Goal: Task Accomplishment & Management: Manage account settings

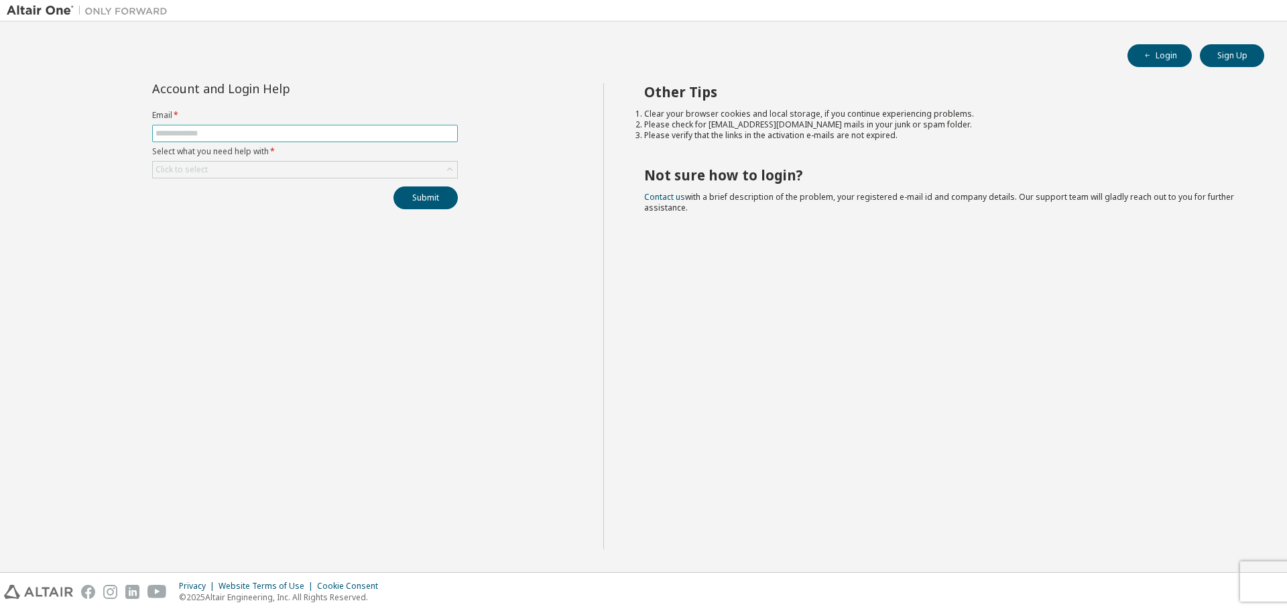
click at [272, 133] on input "text" at bounding box center [305, 133] width 299 height 11
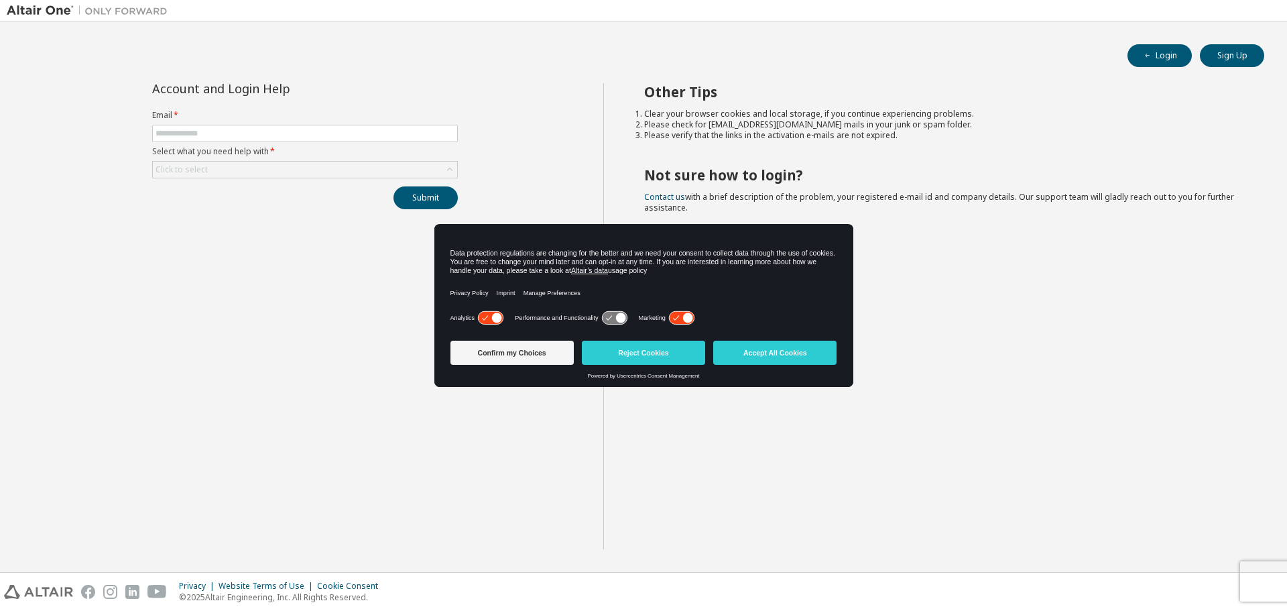
click at [654, 351] on button "Reject Cookies" at bounding box center [643, 353] width 123 height 24
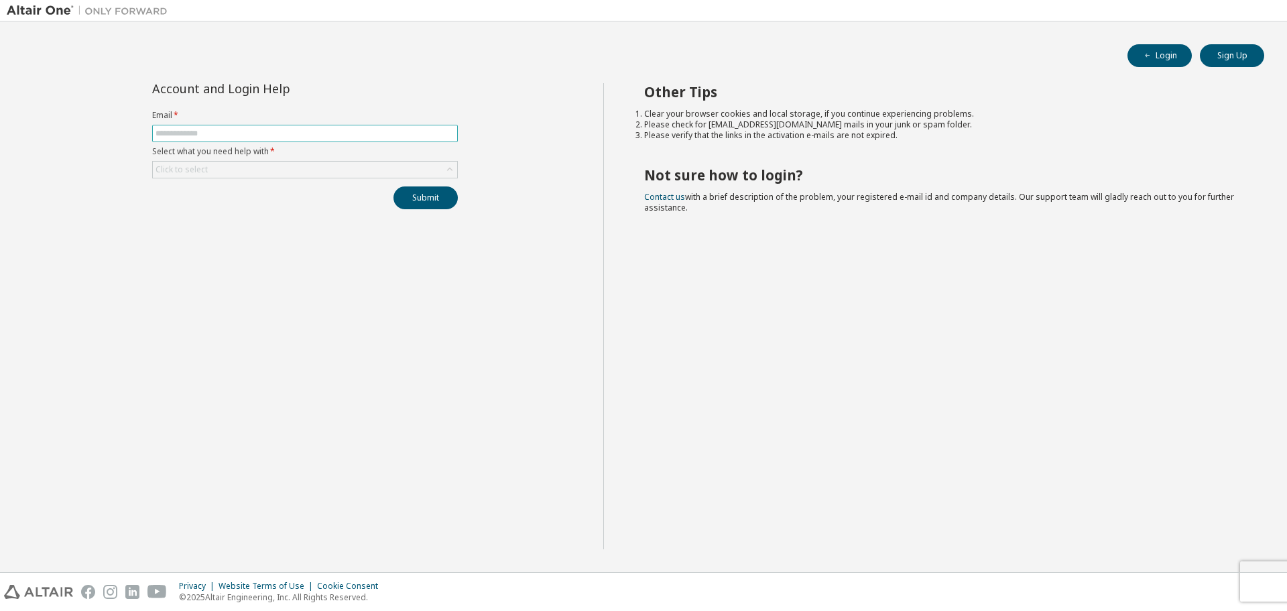
click at [280, 127] on span at bounding box center [305, 133] width 306 height 17
click at [280, 135] on input "text" at bounding box center [305, 133] width 299 height 11
type input "**********"
click at [282, 170] on div "Click to select" at bounding box center [305, 170] width 304 height 16
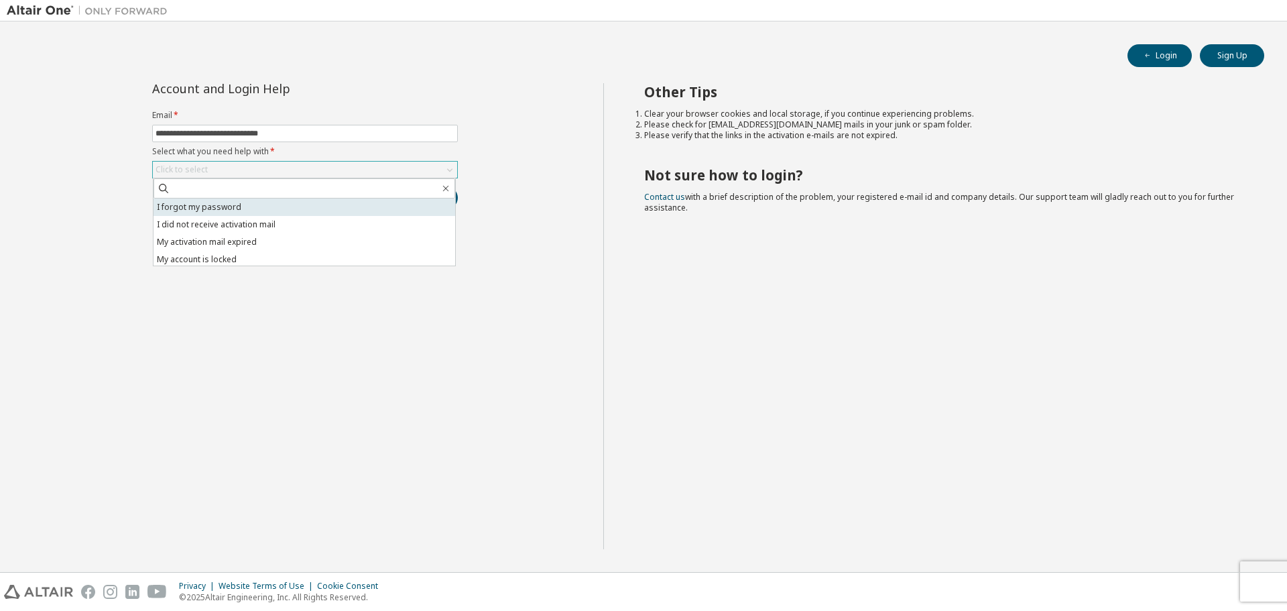
click at [225, 213] on li "I forgot my password" at bounding box center [305, 206] width 302 height 17
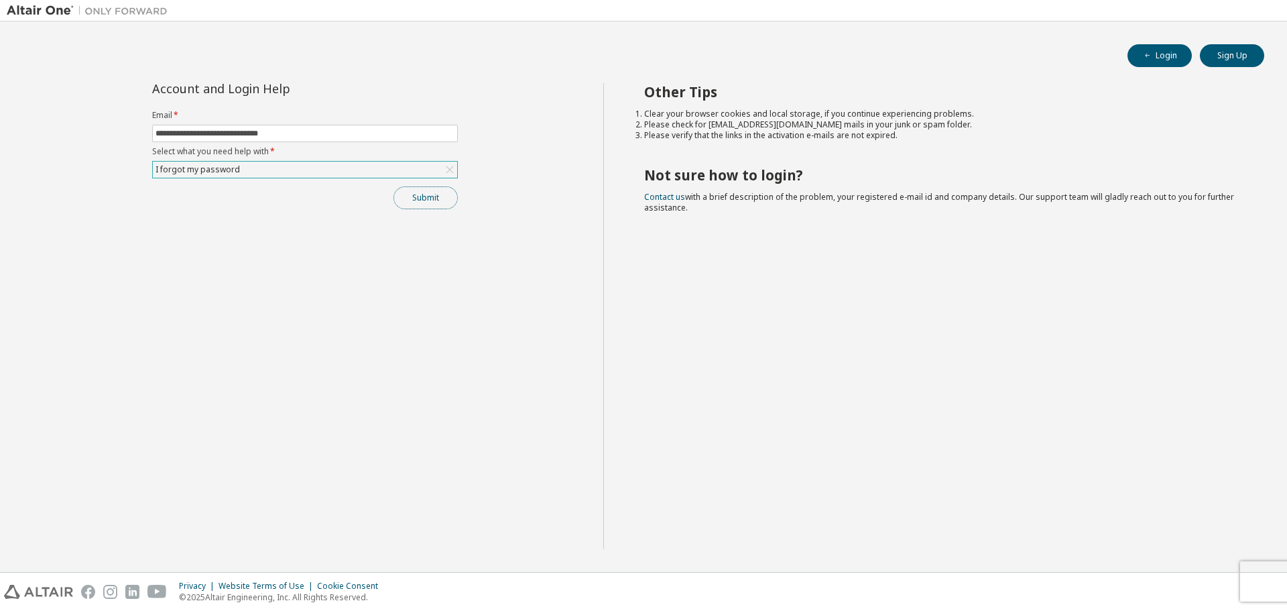
click at [444, 200] on button "Submit" at bounding box center [426, 197] width 64 height 23
click at [424, 204] on button "Submit" at bounding box center [426, 197] width 64 height 23
click at [434, 198] on button "Submit" at bounding box center [426, 197] width 64 height 23
click at [300, 133] on input "text" at bounding box center [305, 133] width 299 height 11
type input "**********"
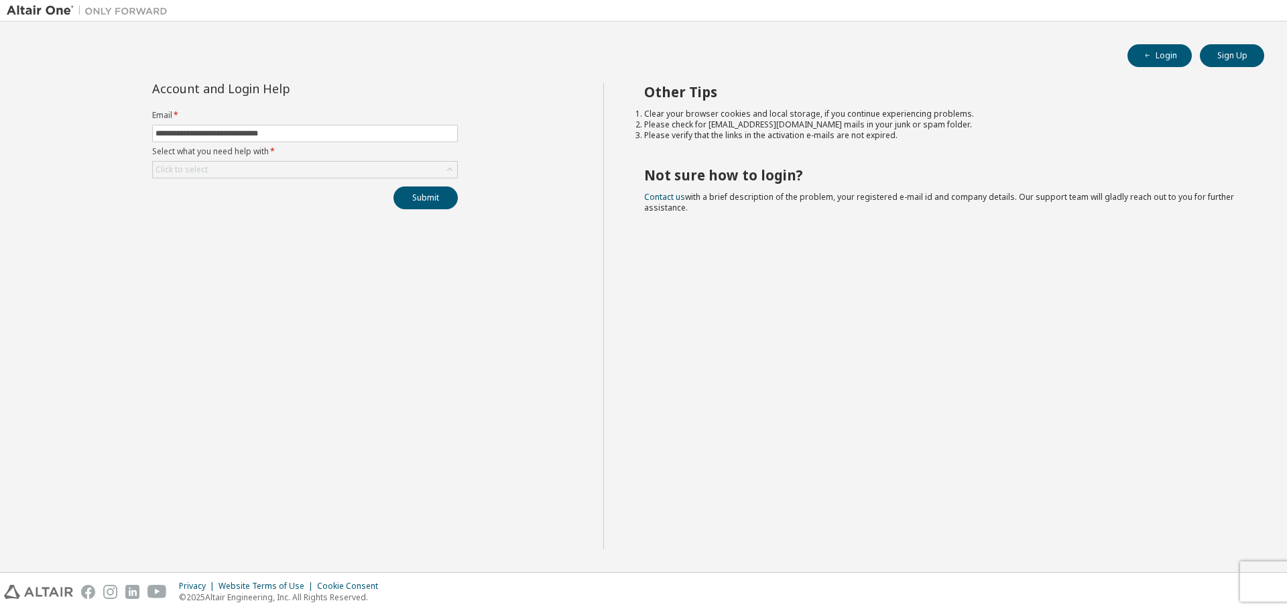
click at [237, 182] on div "**********" at bounding box center [305, 146] width 322 height 126
click at [254, 168] on div "Click to select" at bounding box center [305, 170] width 304 height 16
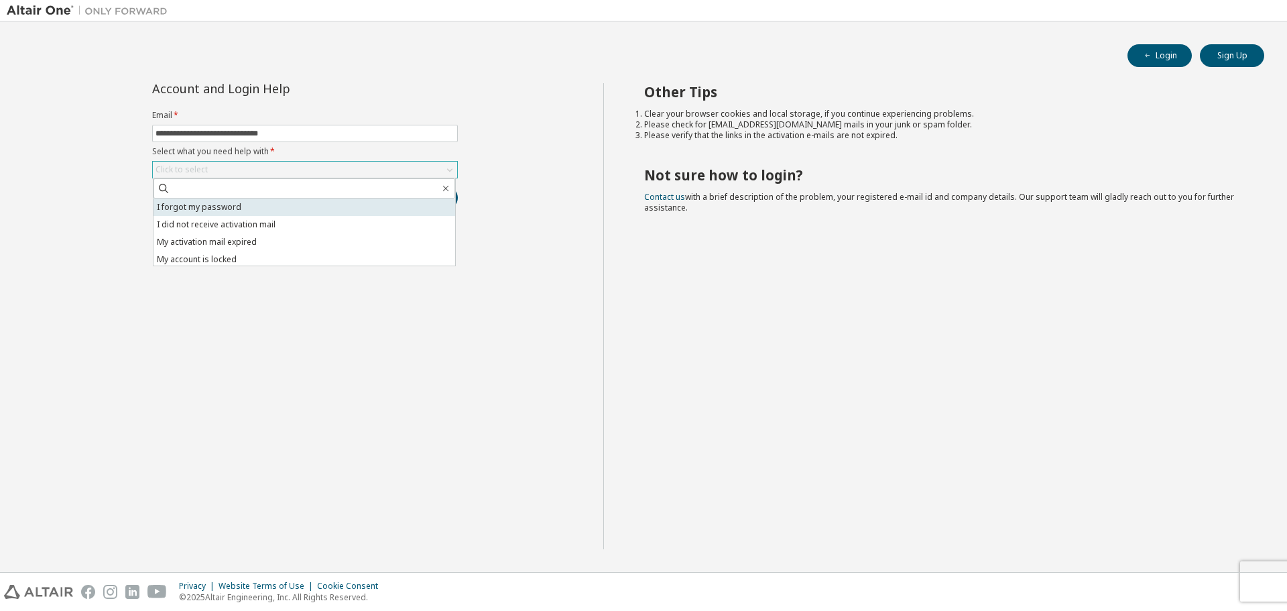
click at [221, 204] on li "I forgot my password" at bounding box center [305, 206] width 302 height 17
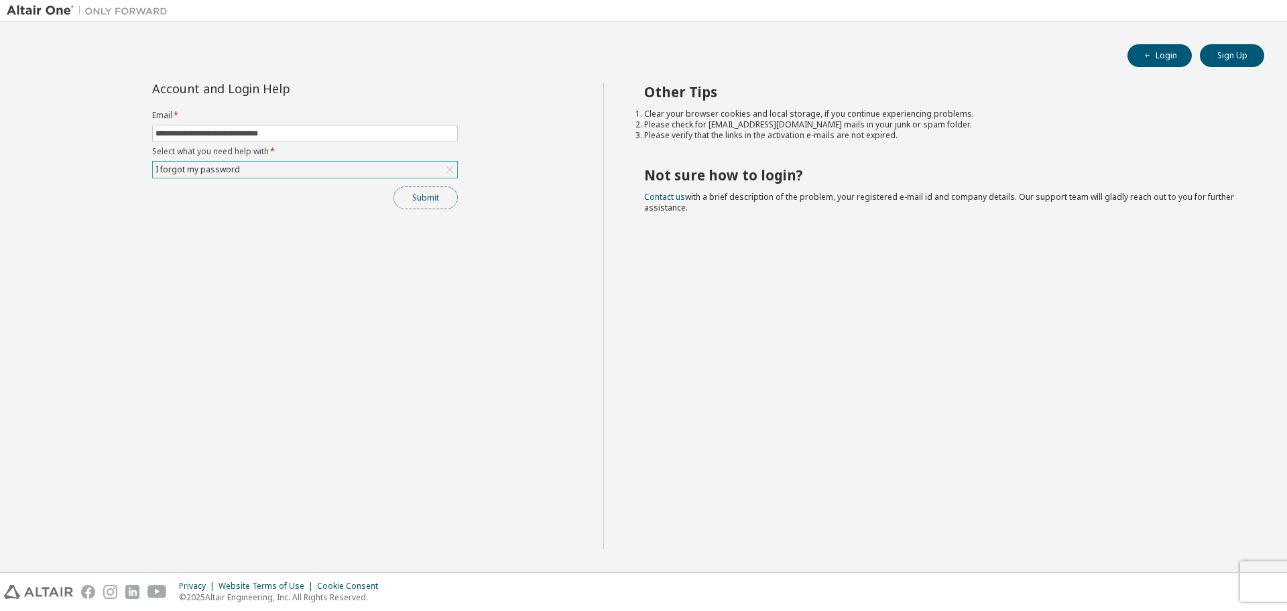
click at [420, 196] on button "Submit" at bounding box center [426, 197] width 64 height 23
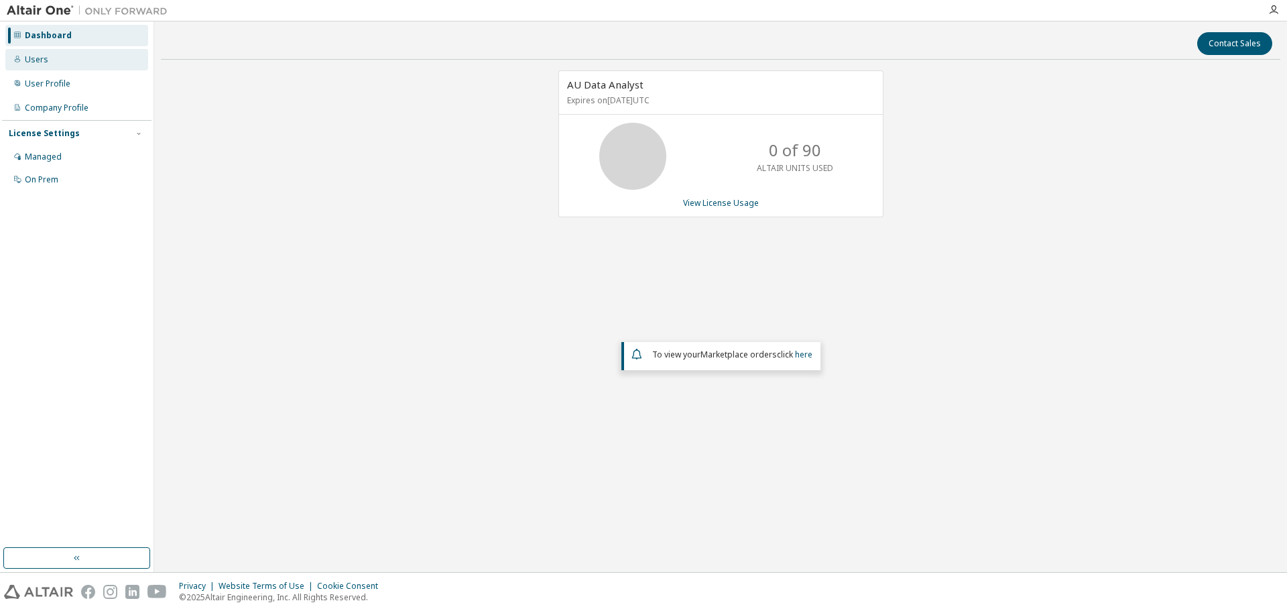
click at [54, 55] on div "Users" at bounding box center [76, 59] width 143 height 21
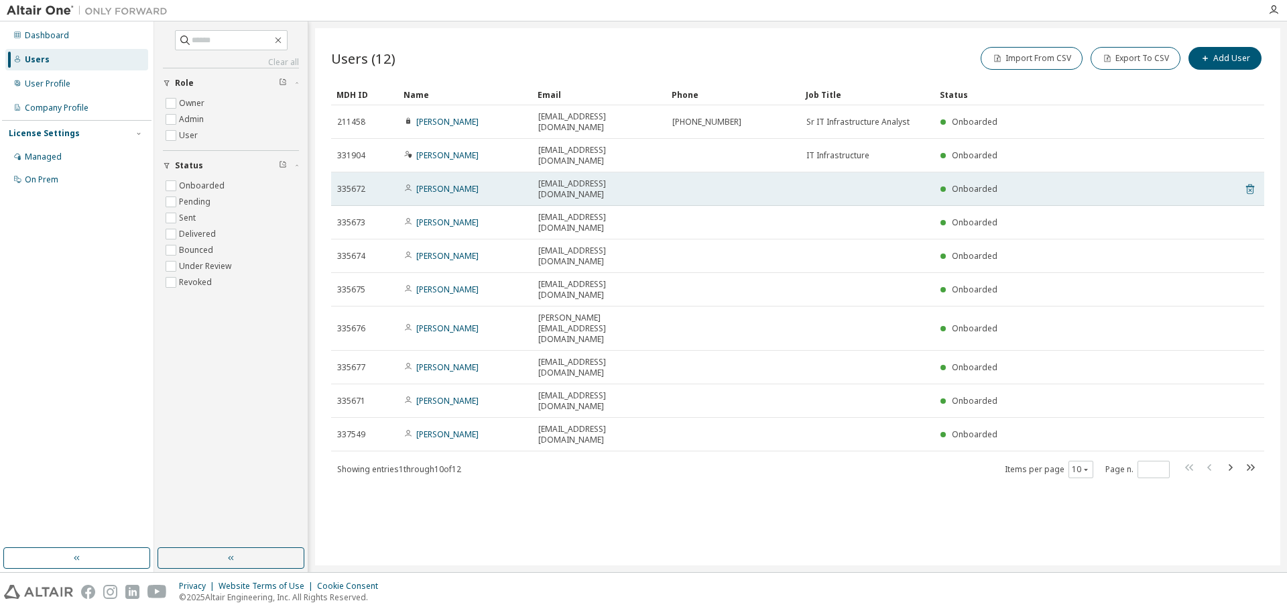
click at [1253, 184] on icon at bounding box center [1250, 189] width 8 height 10
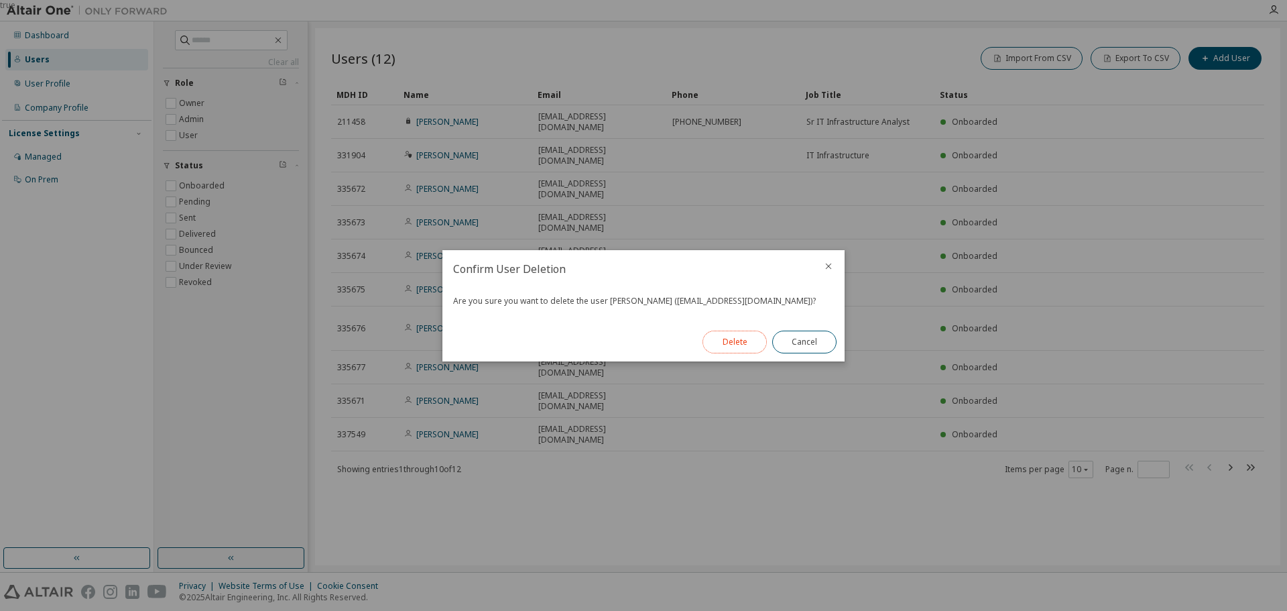
click at [738, 343] on button "Delete" at bounding box center [735, 342] width 64 height 23
click at [792, 335] on button "Close" at bounding box center [804, 342] width 64 height 23
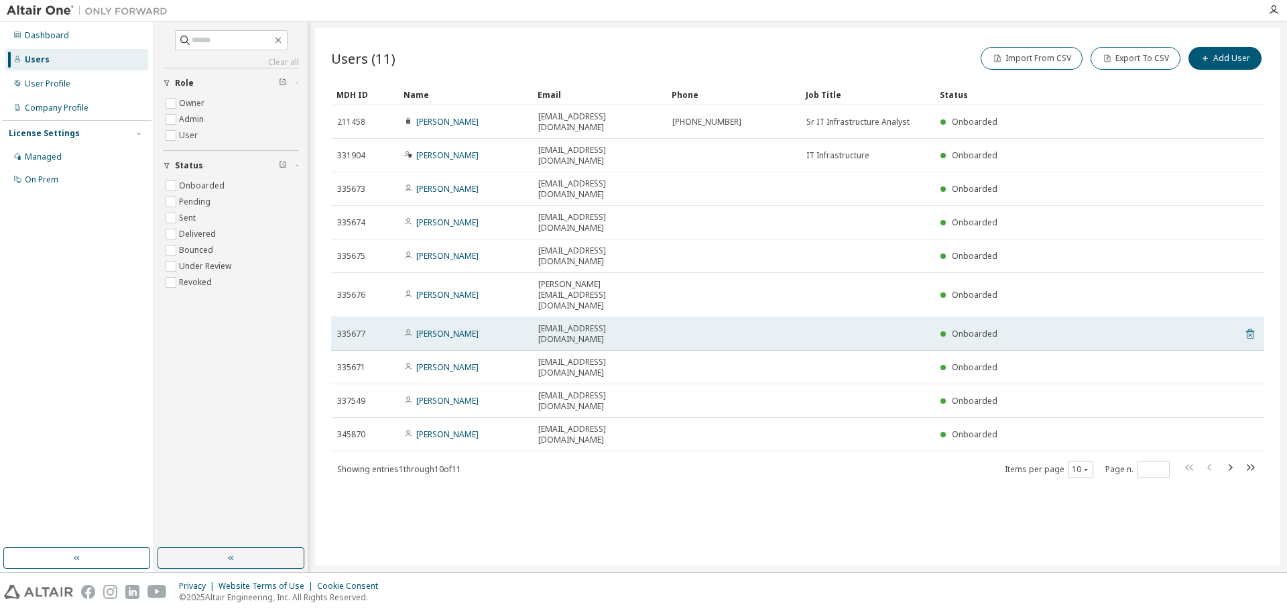
click at [1250, 326] on icon at bounding box center [1250, 334] width 12 height 16
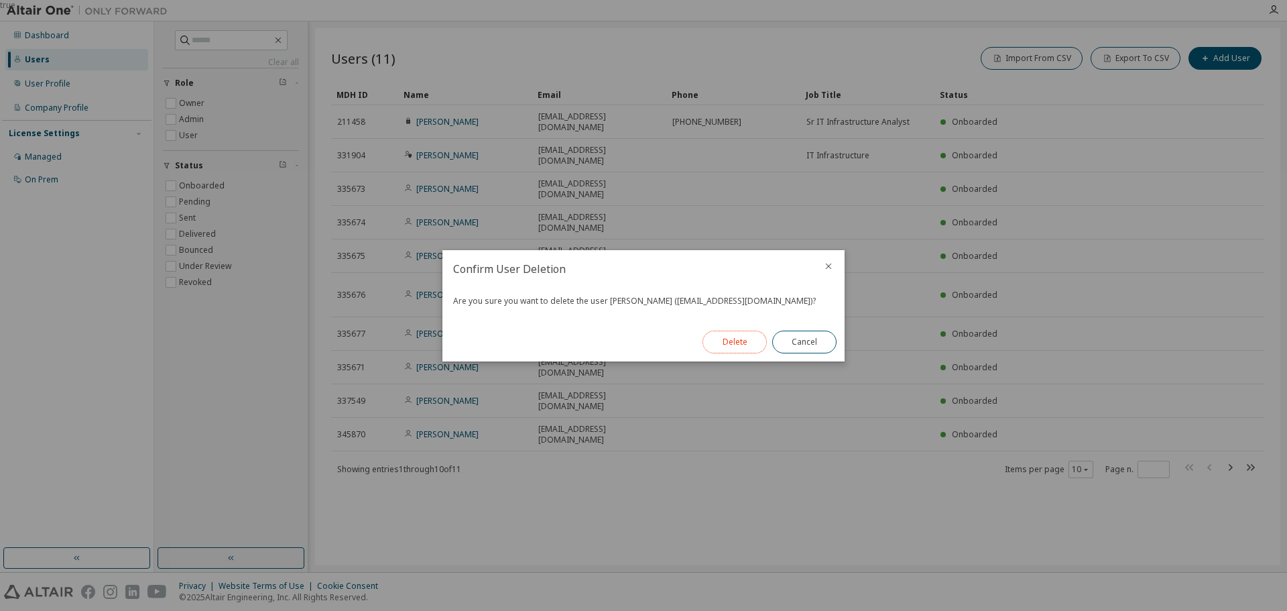
click at [734, 339] on button "Delete" at bounding box center [735, 342] width 64 height 23
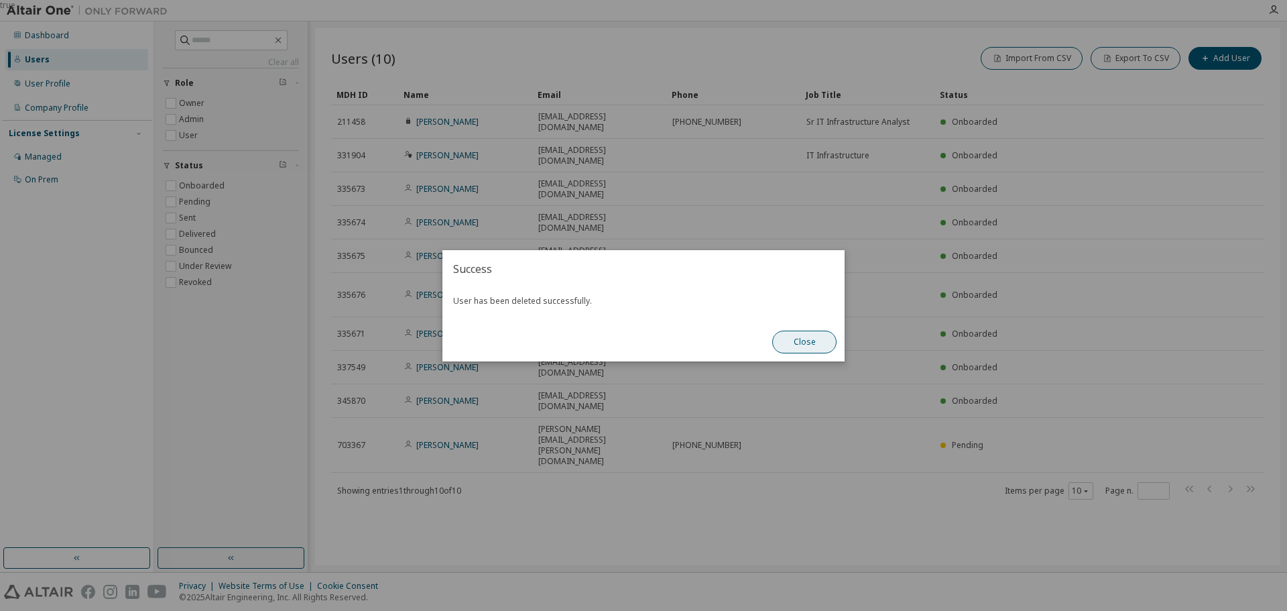
click at [822, 343] on button "Close" at bounding box center [804, 342] width 64 height 23
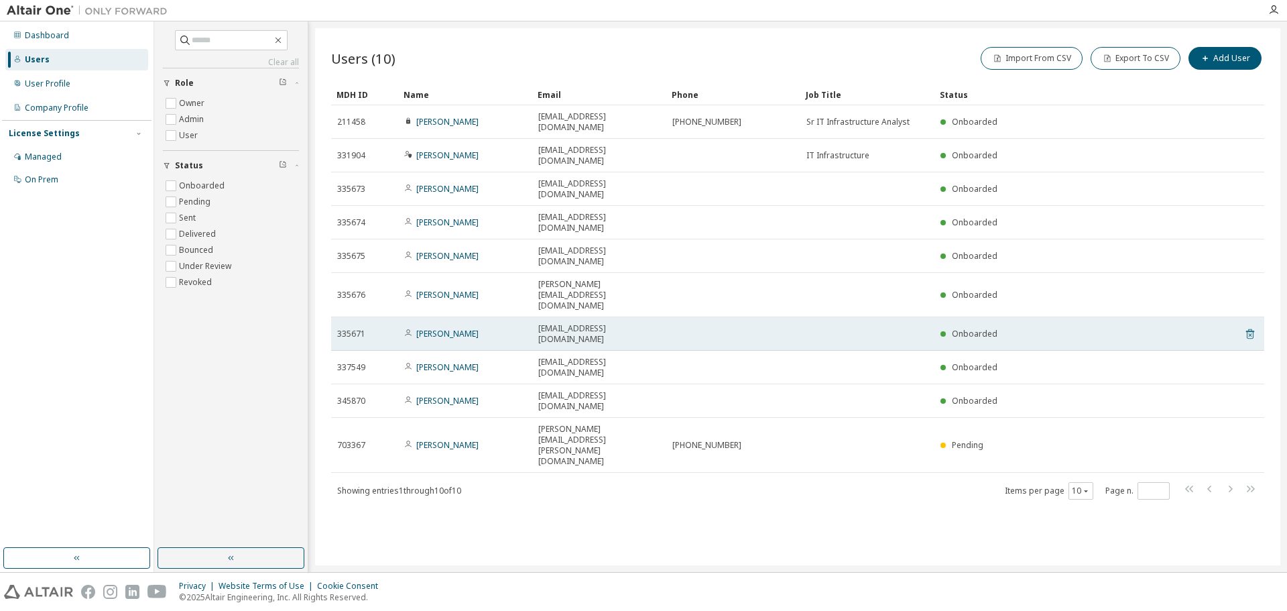
click at [1251, 333] on icon at bounding box center [1249, 334] width 3 height 3
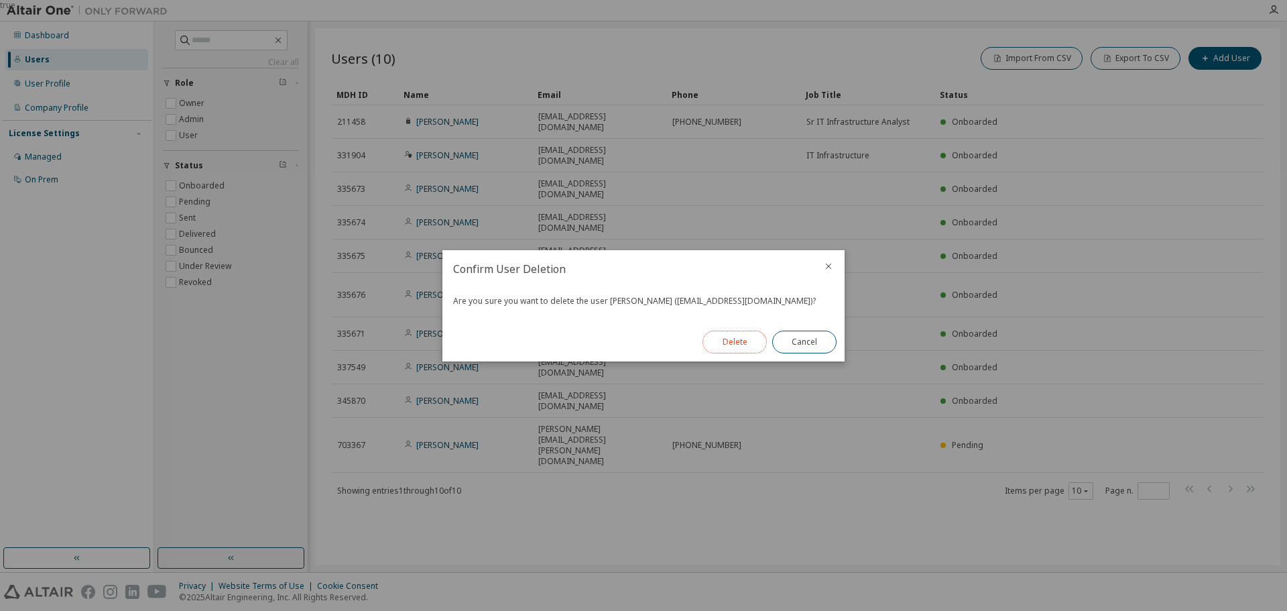
click at [732, 338] on button "Delete" at bounding box center [735, 342] width 64 height 23
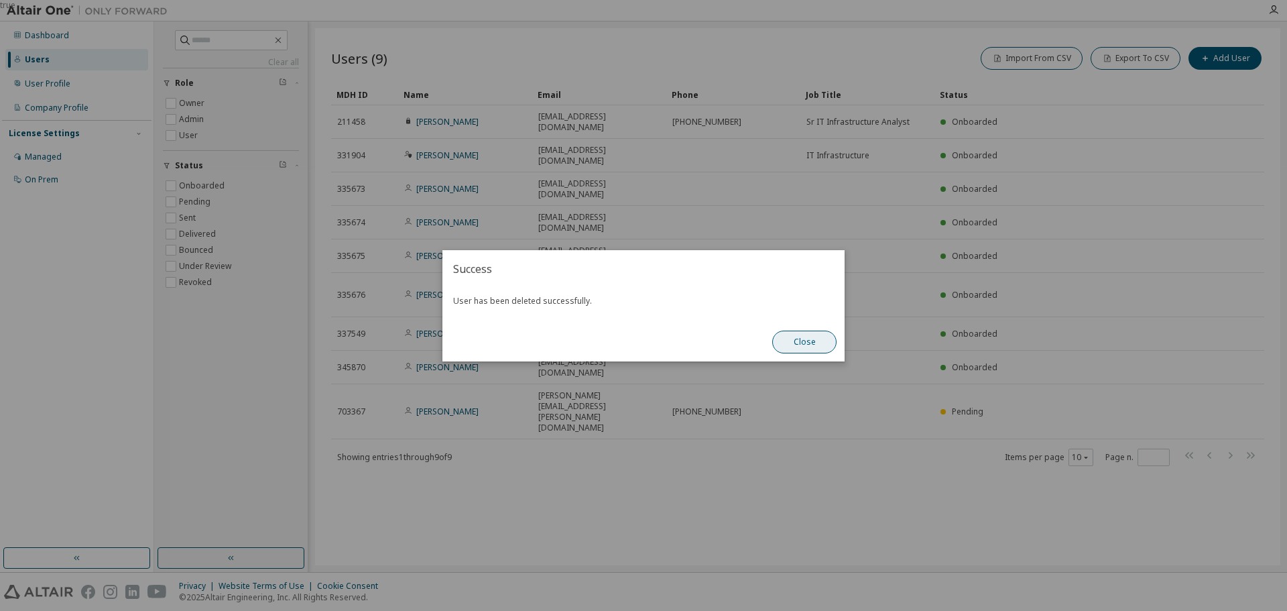
click at [821, 346] on button "Close" at bounding box center [804, 342] width 64 height 23
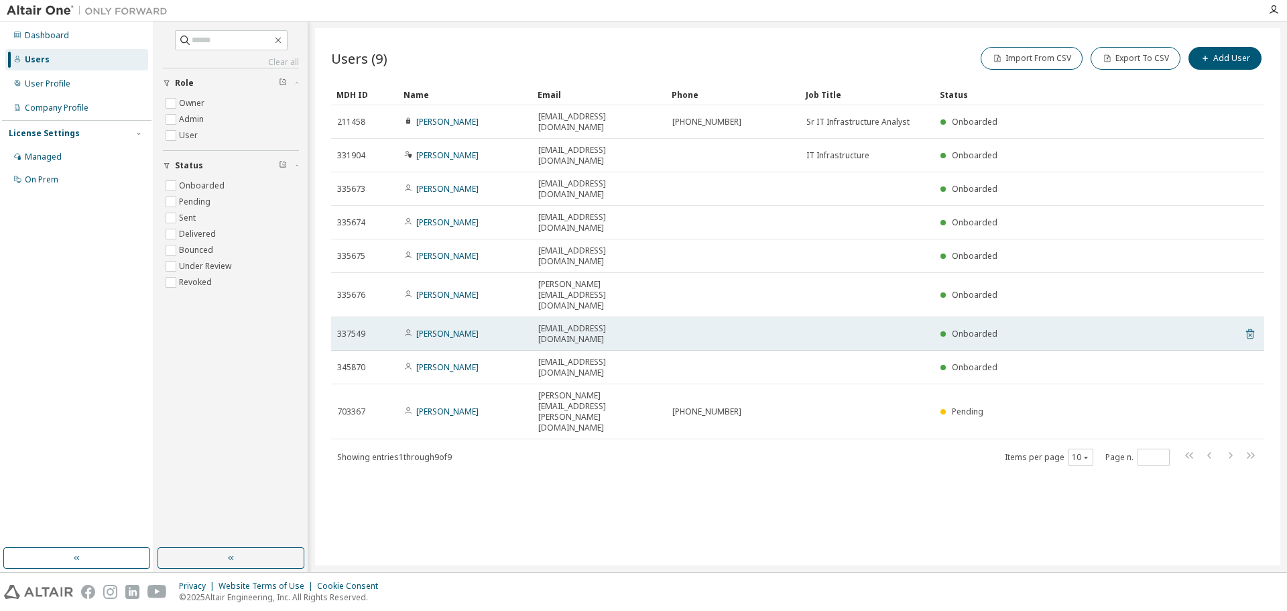
click at [1250, 326] on icon at bounding box center [1250, 334] width 12 height 16
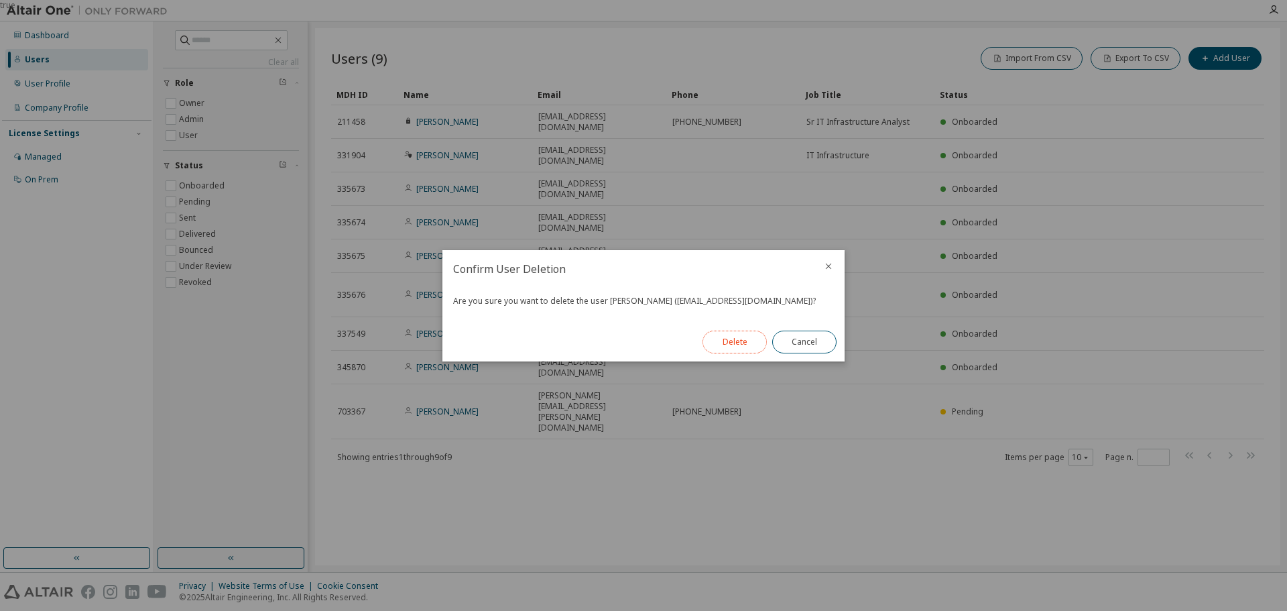
click at [716, 344] on button "Delete" at bounding box center [735, 342] width 64 height 23
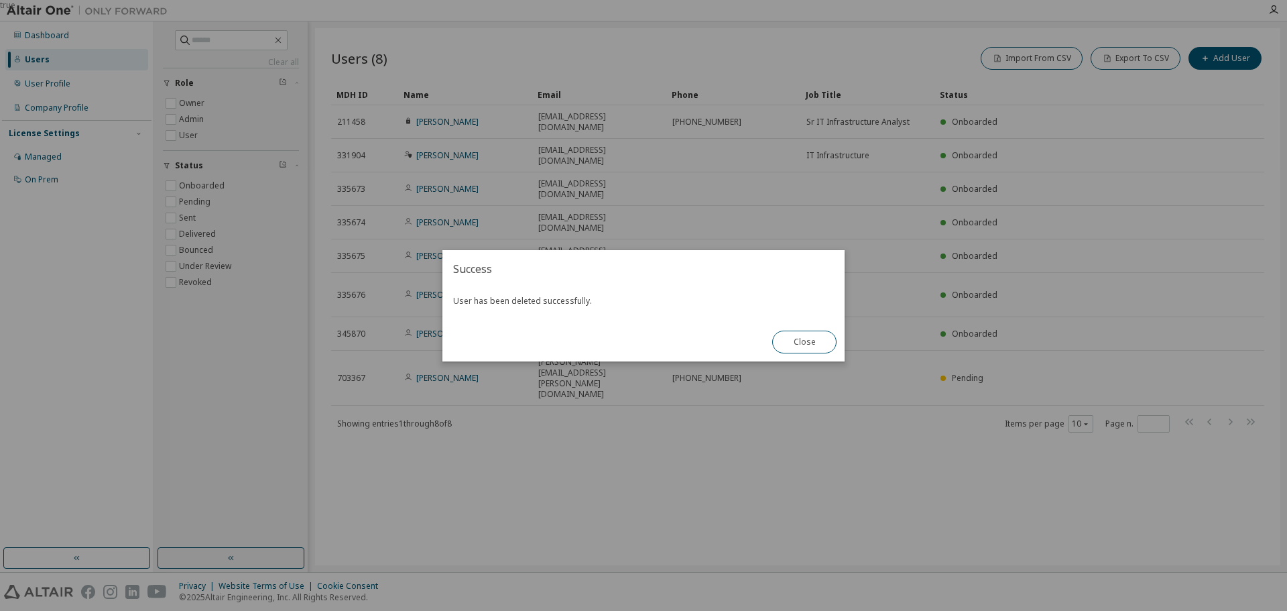
click at [792, 345] on button "Close" at bounding box center [804, 342] width 64 height 23
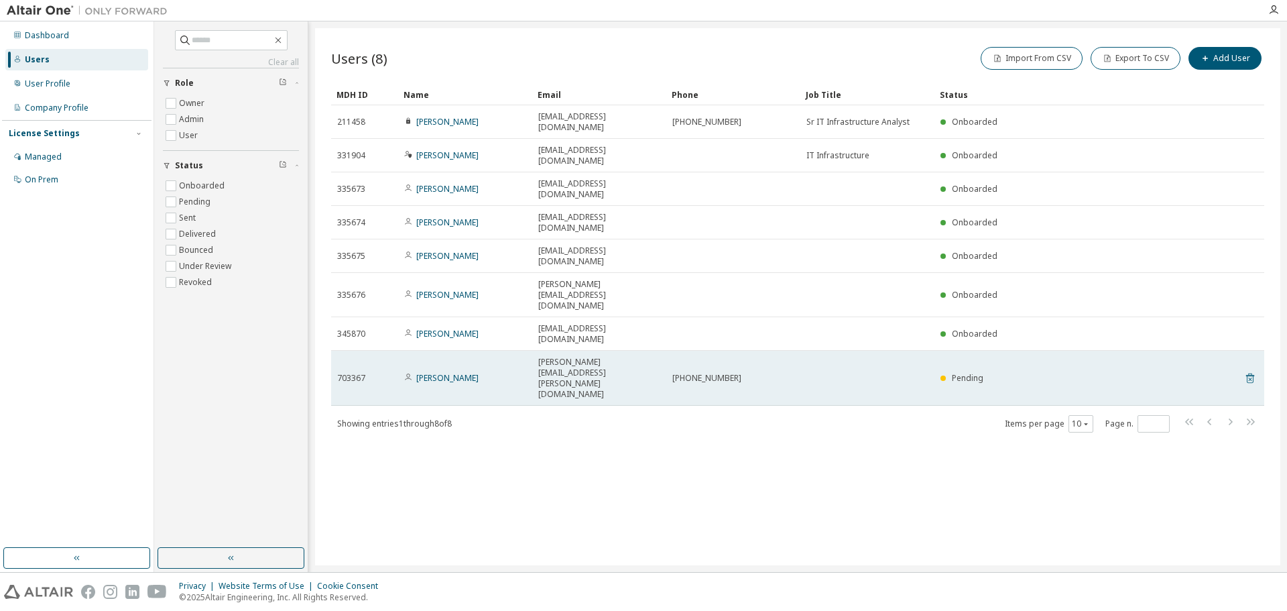
click at [1249, 370] on icon at bounding box center [1250, 378] width 12 height 16
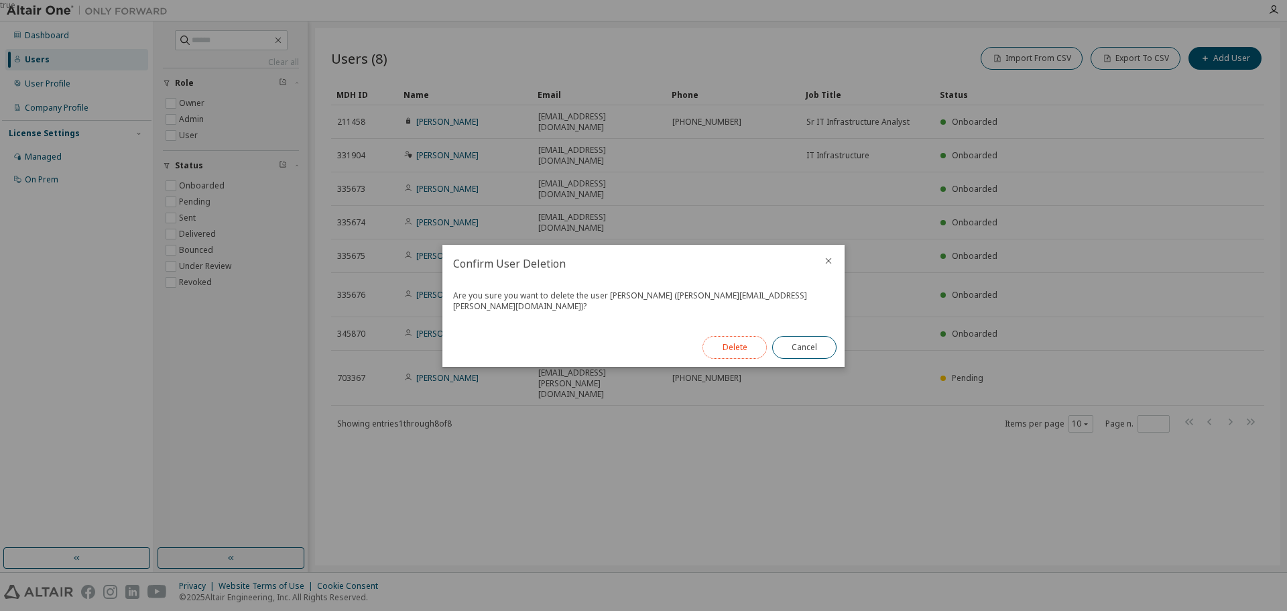
click at [727, 338] on button "Delete" at bounding box center [735, 347] width 64 height 23
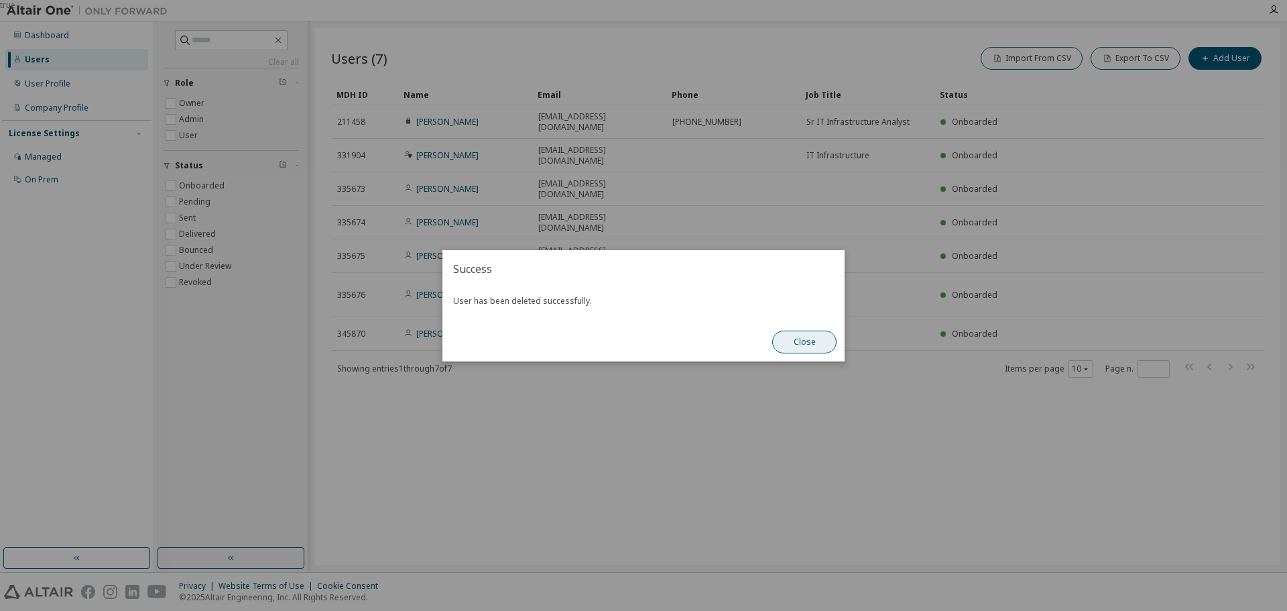
click at [796, 339] on button "Close" at bounding box center [804, 342] width 64 height 23
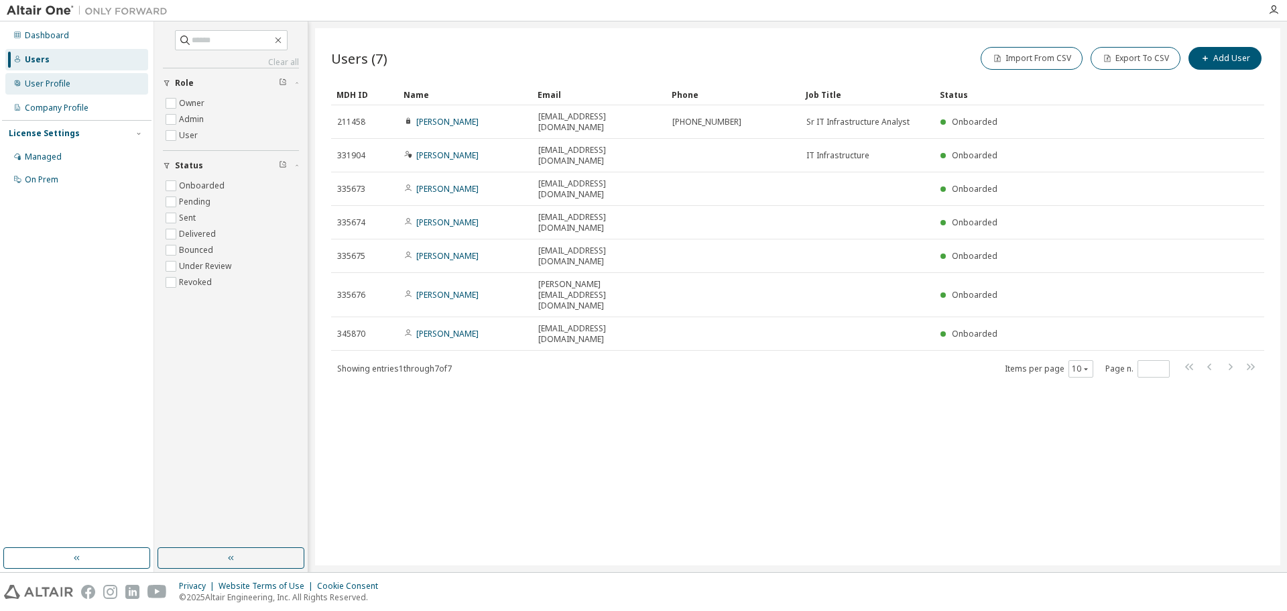
click at [64, 80] on div "User Profile" at bounding box center [48, 83] width 46 height 11
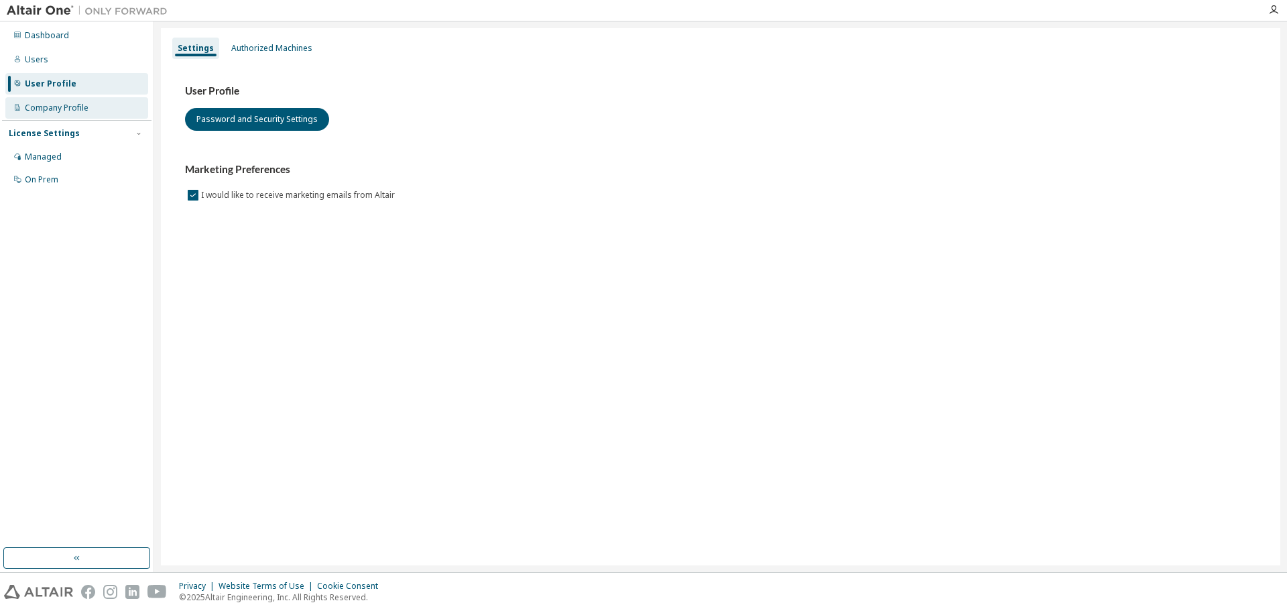
click at [54, 110] on div "Company Profile" at bounding box center [57, 108] width 64 height 11
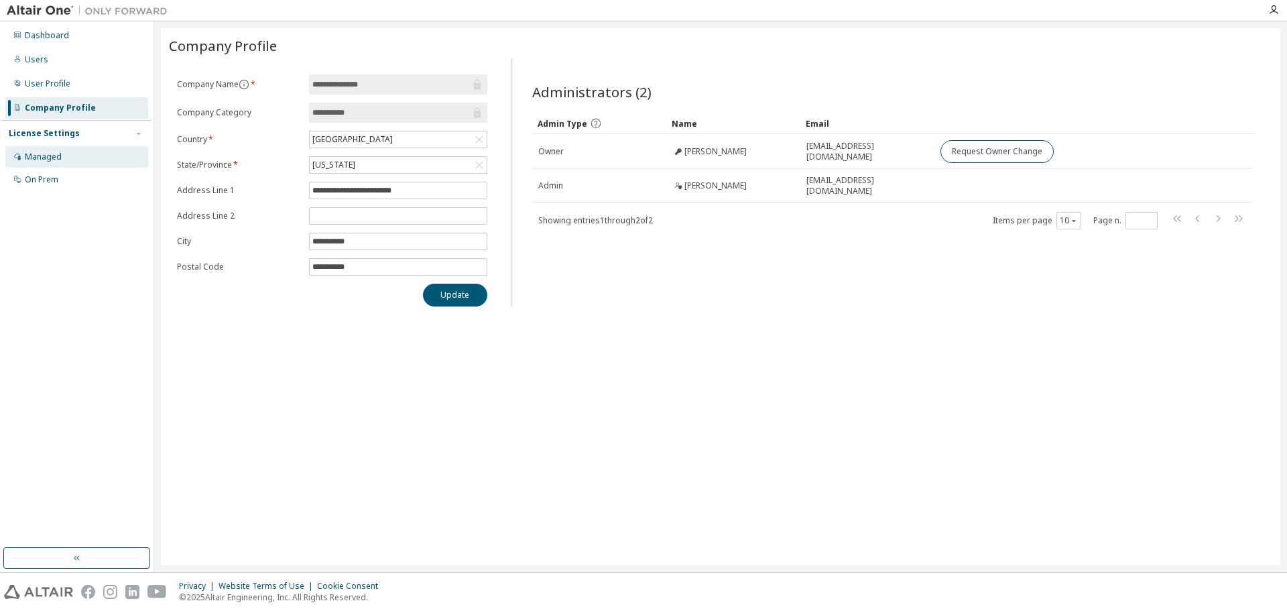
click at [43, 155] on div "Managed" at bounding box center [43, 157] width 37 height 11
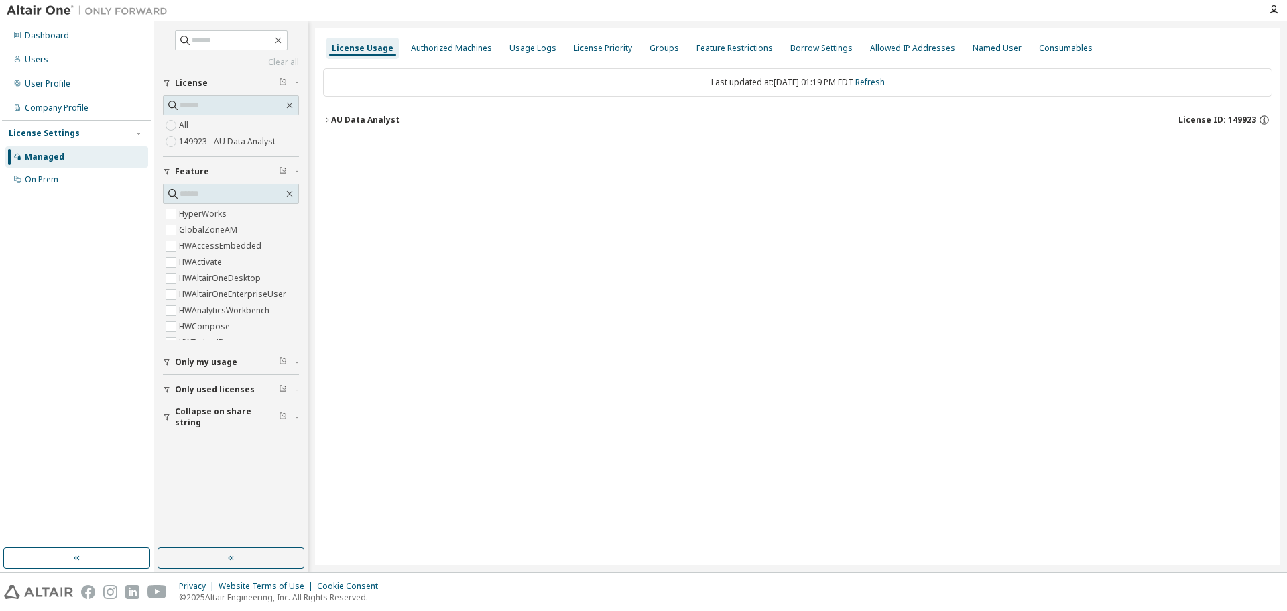
click at [326, 119] on icon "button" at bounding box center [327, 120] width 8 height 8
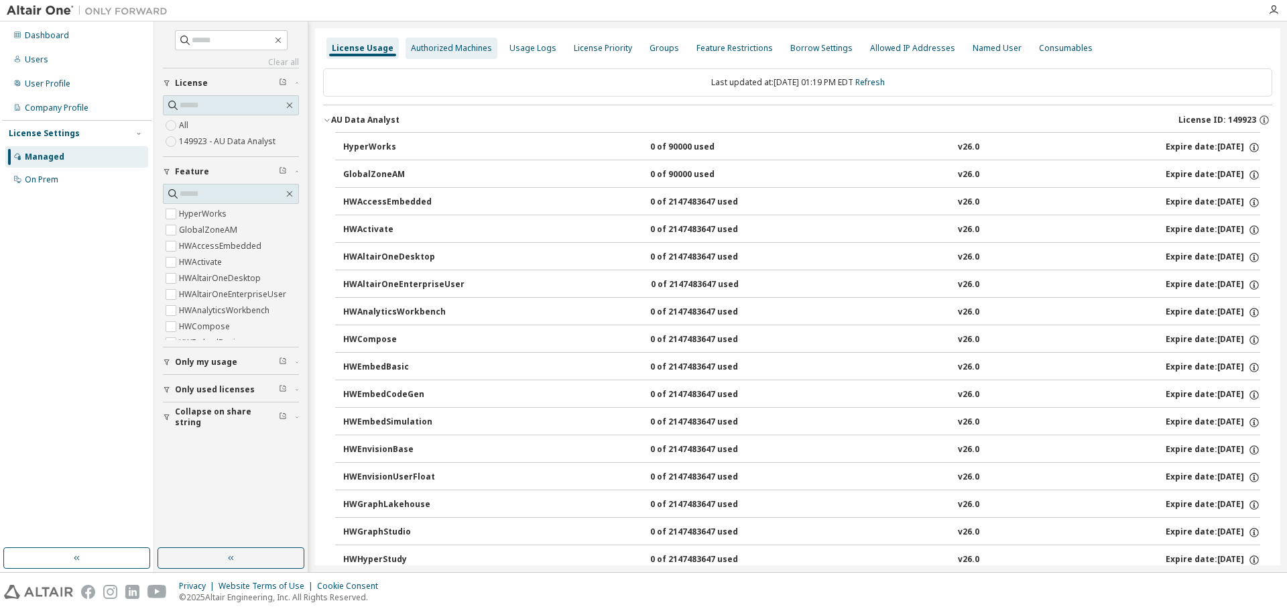
click at [446, 52] on div "Authorized Machines" at bounding box center [451, 48] width 81 height 11
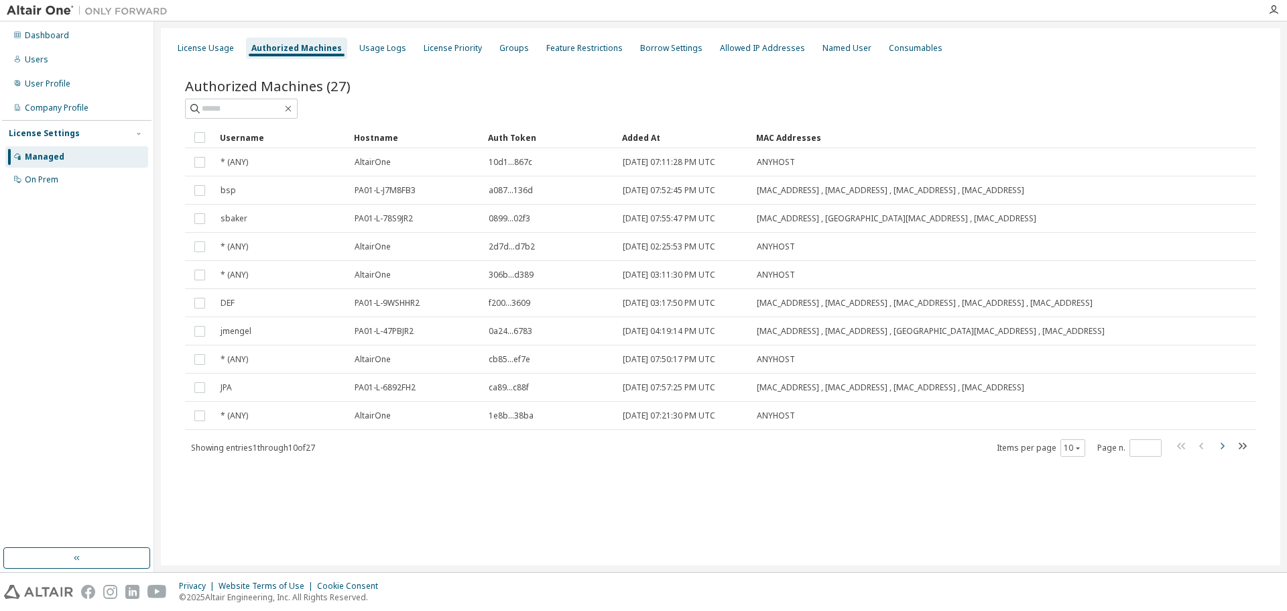
click at [1226, 451] on icon "button" at bounding box center [1222, 446] width 16 height 16
type input "*"
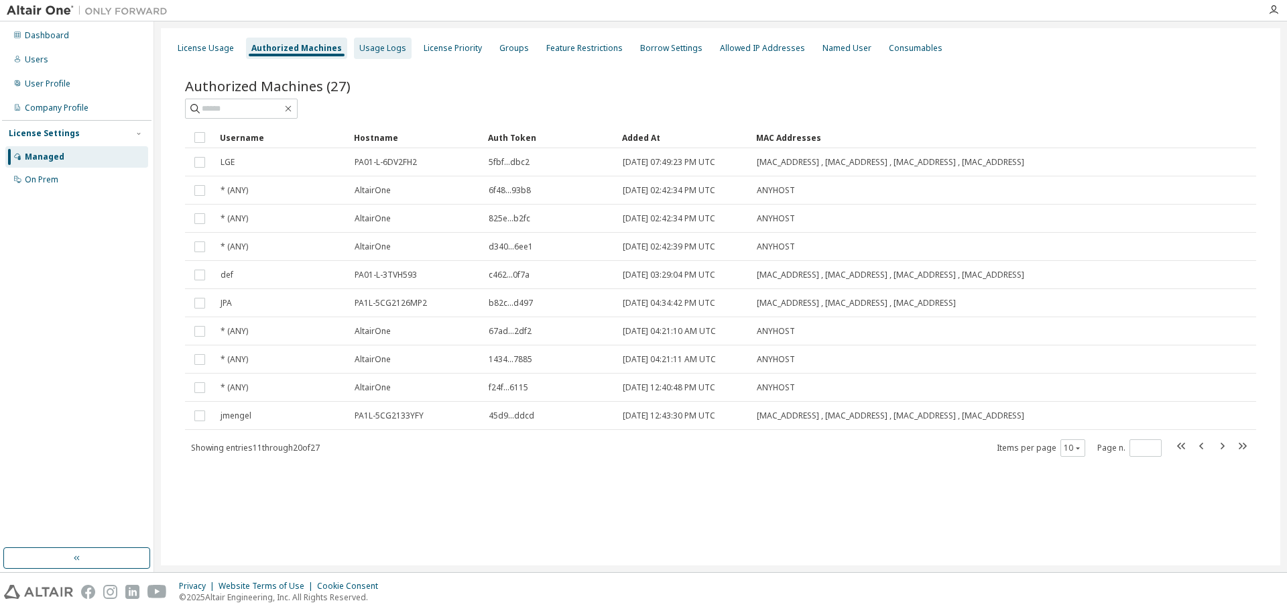
click at [378, 43] on div "Usage Logs" at bounding box center [382, 48] width 47 height 11
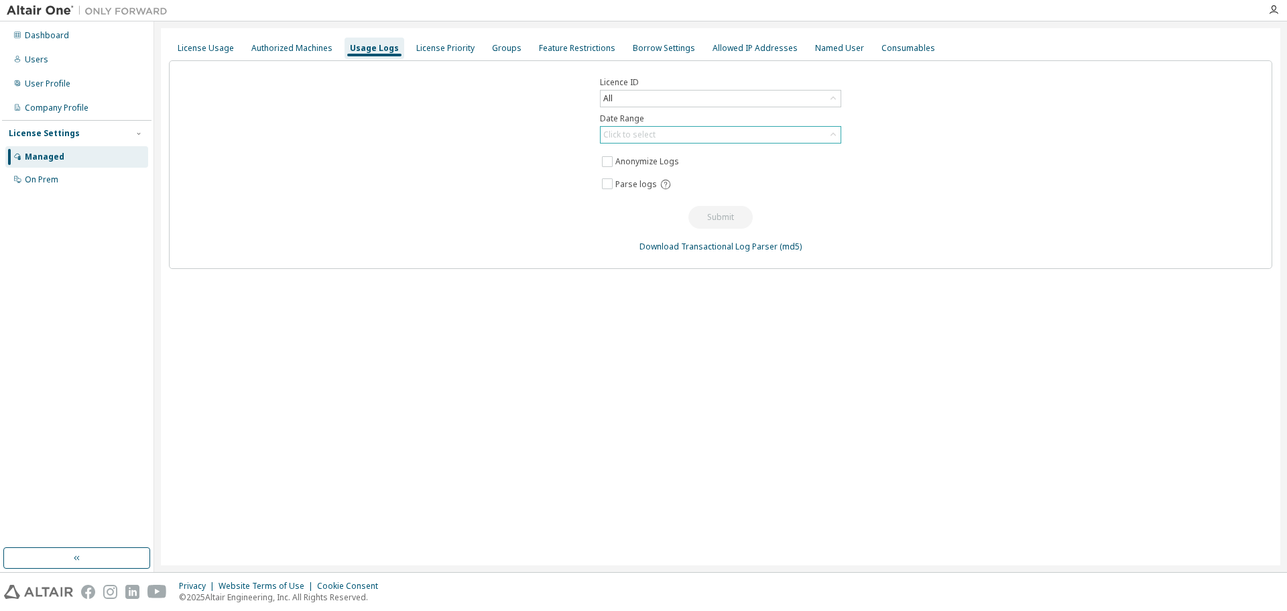
click at [674, 140] on div "Click to select" at bounding box center [721, 135] width 240 height 16
click at [639, 188] on li "Year to date" at bounding box center [719, 189] width 237 height 17
click at [715, 216] on button "Submit" at bounding box center [721, 217] width 64 height 23
click at [436, 48] on div "License Priority" at bounding box center [445, 48] width 58 height 11
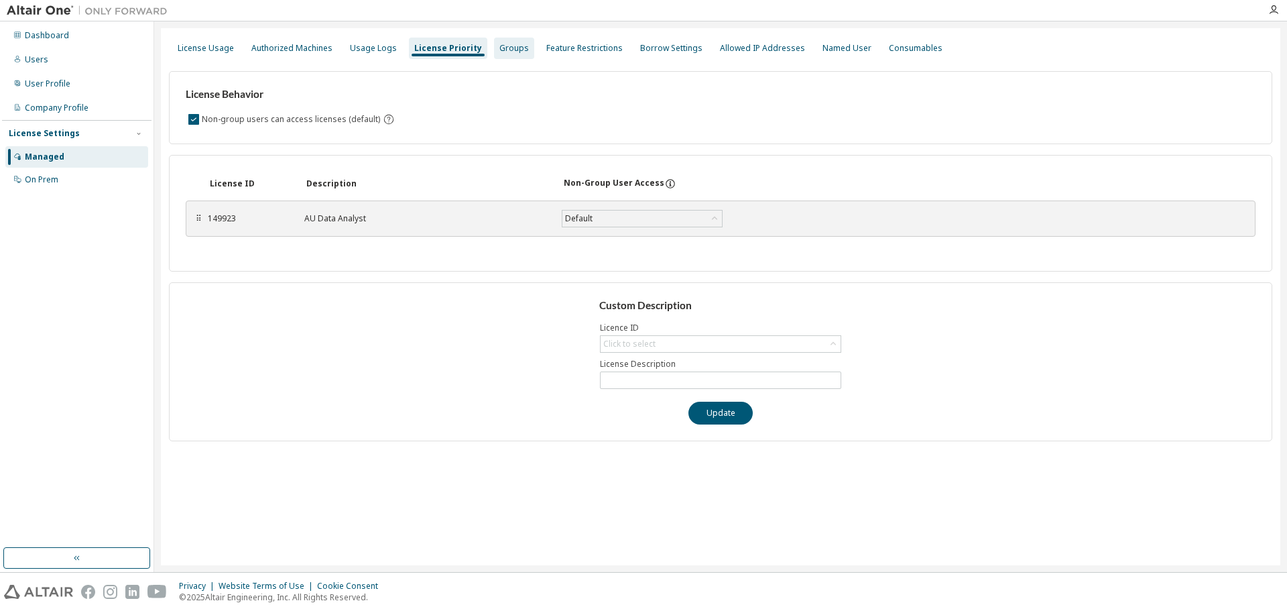
click at [506, 51] on div "Groups" at bounding box center [513, 48] width 29 height 11
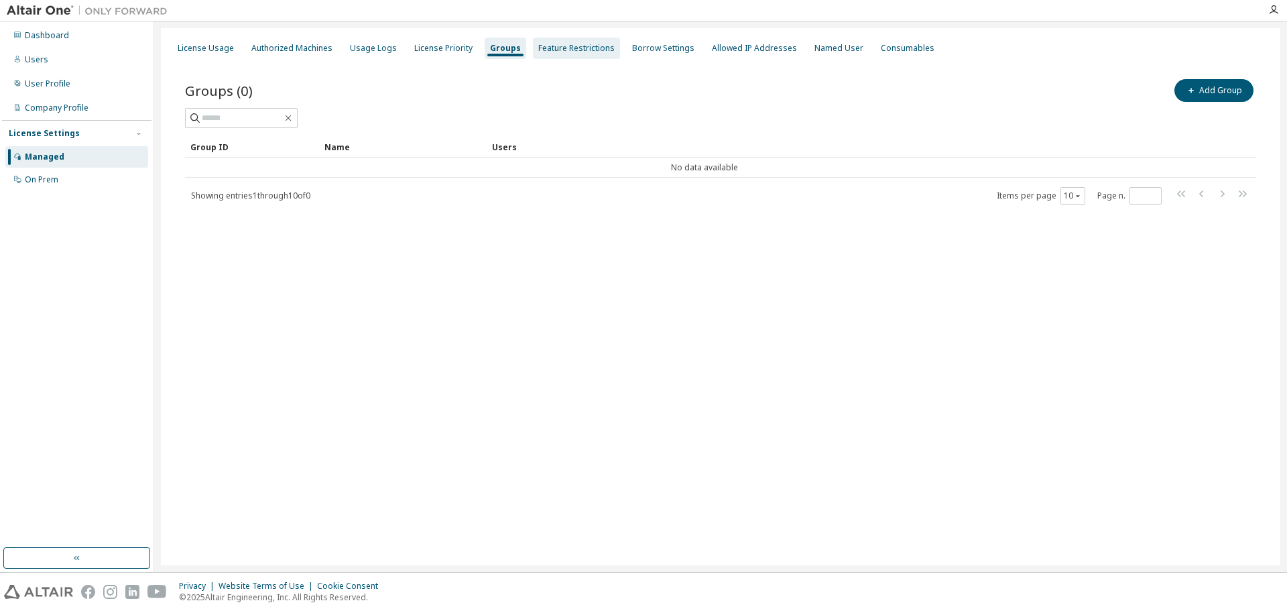
click at [578, 46] on div "Feature Restrictions" at bounding box center [576, 48] width 76 height 11
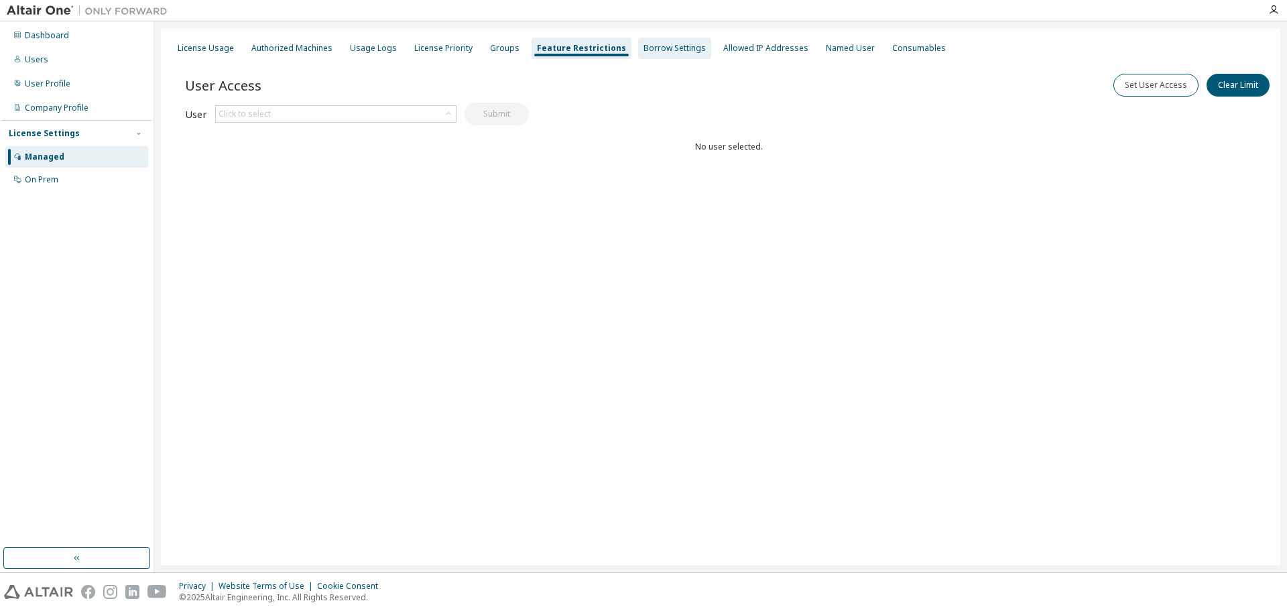
click at [659, 54] on div "Borrow Settings" at bounding box center [674, 48] width 73 height 21
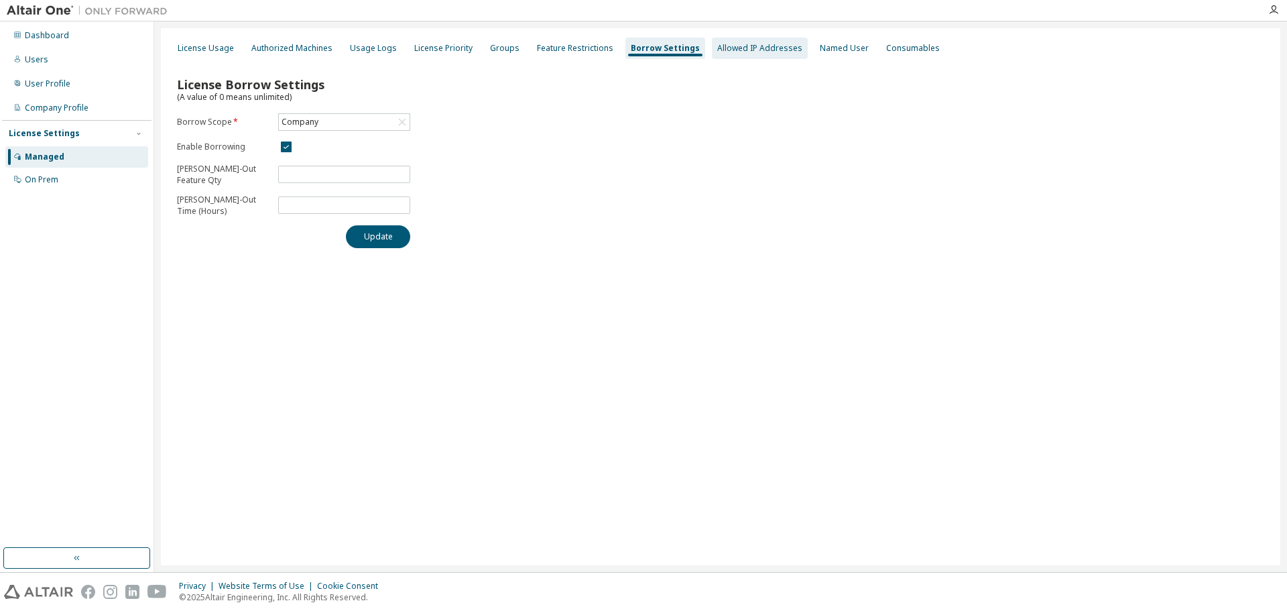
click at [756, 45] on div "Allowed IP Addresses" at bounding box center [759, 48] width 85 height 11
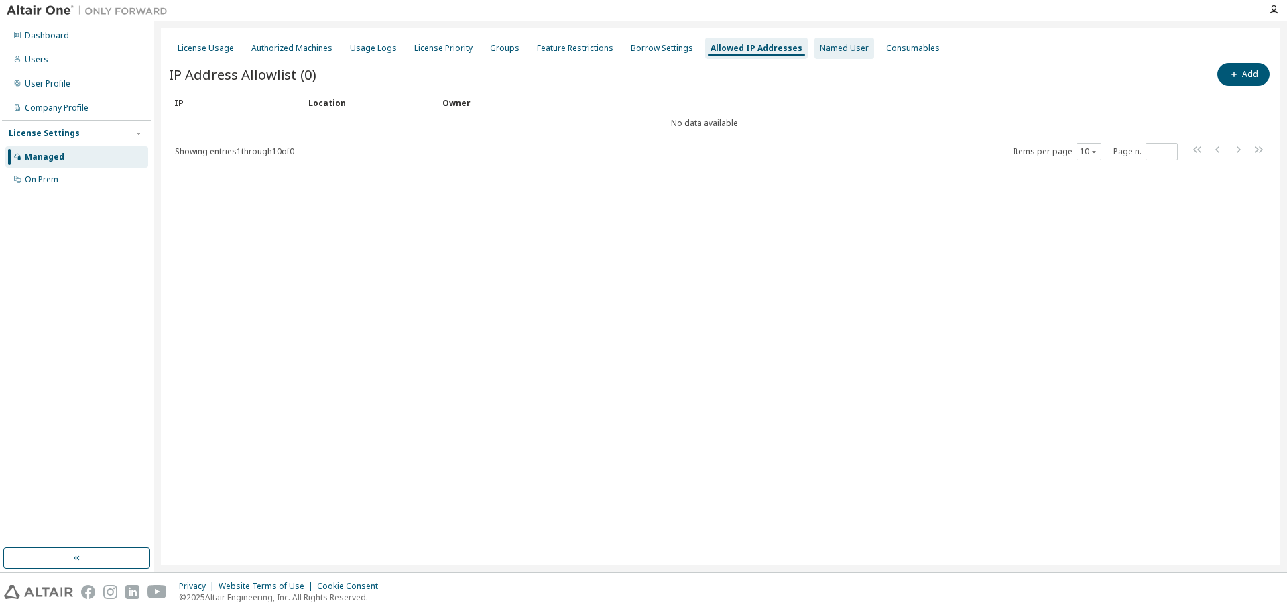
click at [820, 46] on div "Named User" at bounding box center [844, 48] width 49 height 11
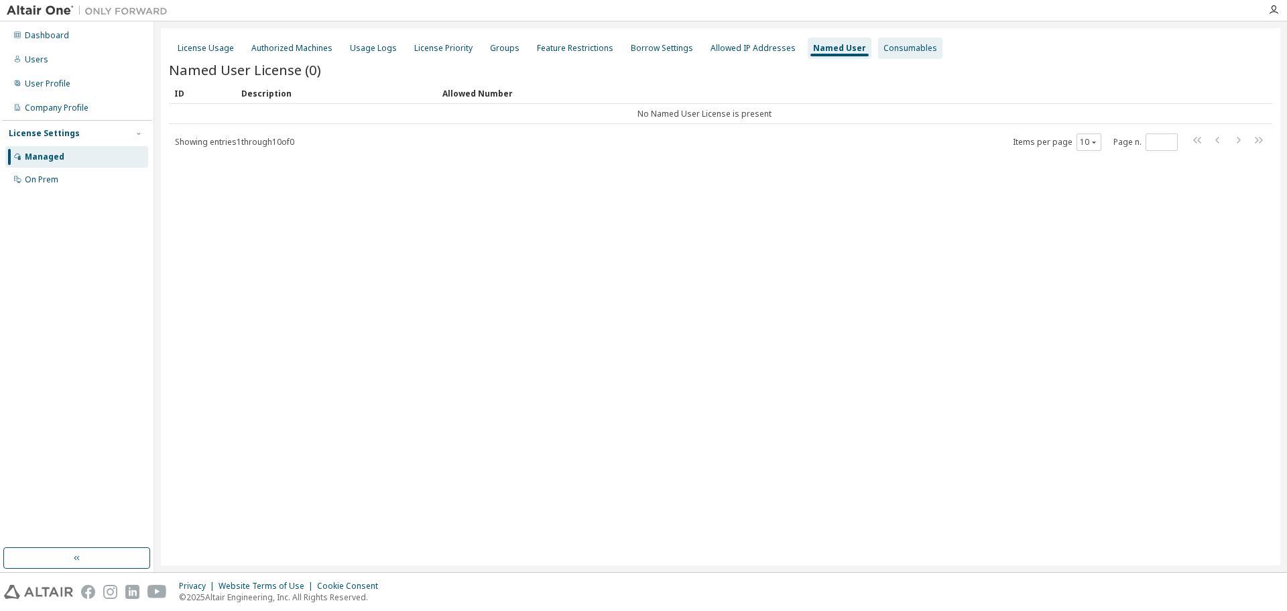
click at [888, 46] on div "Consumables" at bounding box center [911, 48] width 54 height 11
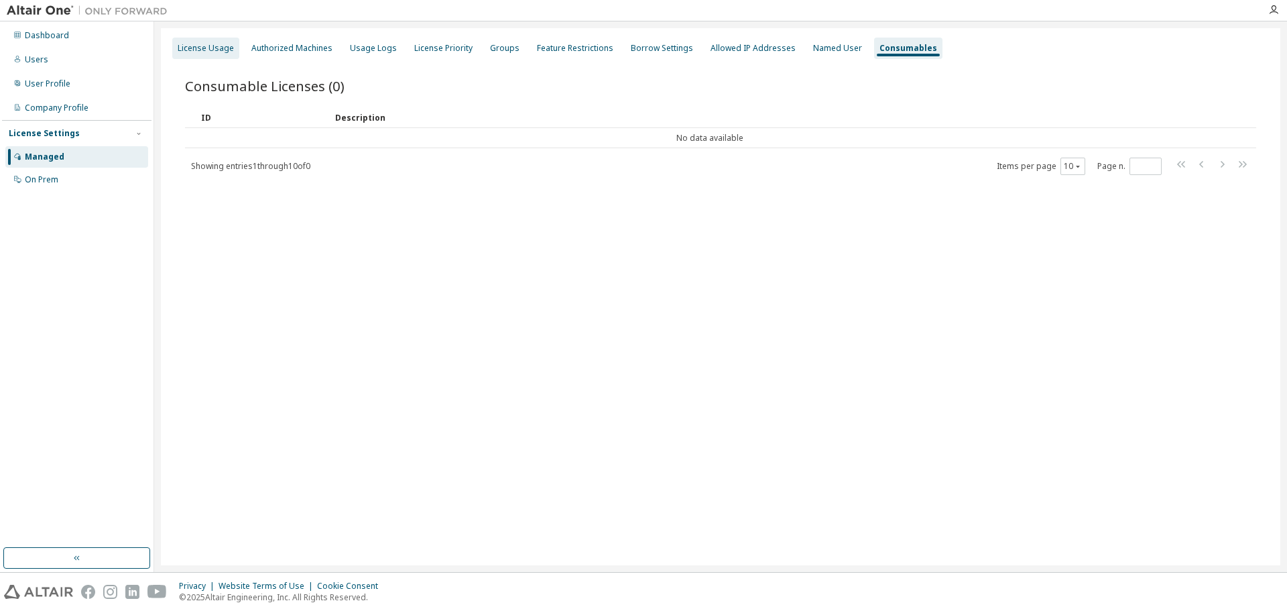
click at [202, 44] on div "License Usage" at bounding box center [206, 48] width 56 height 11
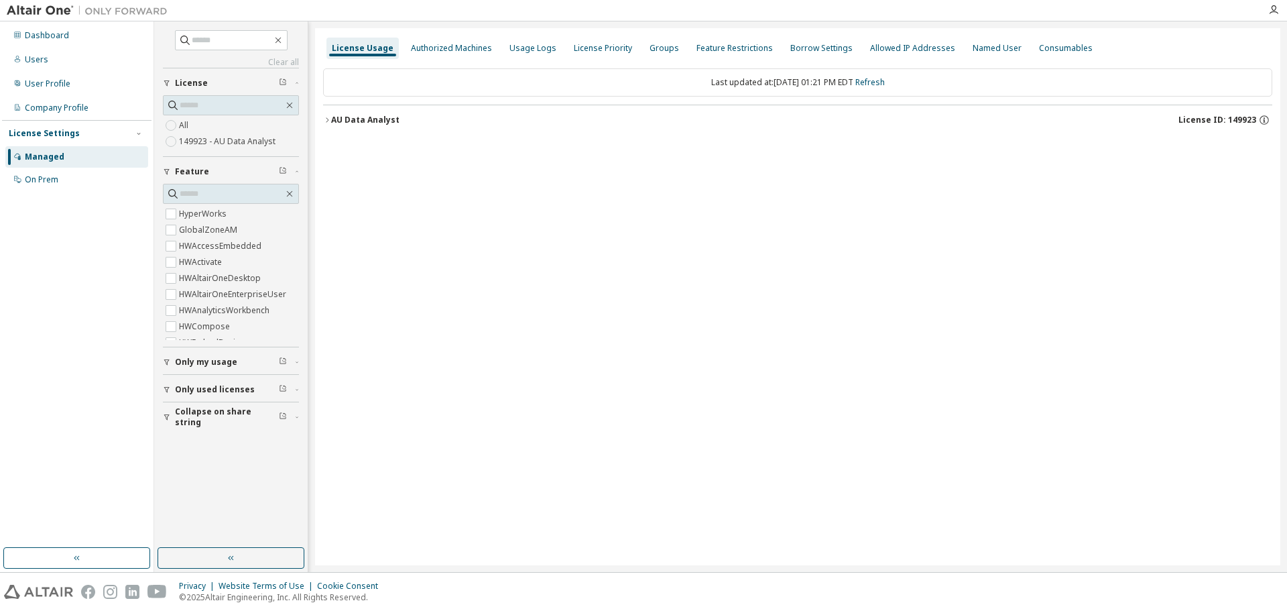
click at [329, 121] on icon "button" at bounding box center [327, 120] width 8 height 8
click at [327, 120] on icon "button" at bounding box center [327, 120] width 8 height 8
